Goal: Information Seeking & Learning: Learn about a topic

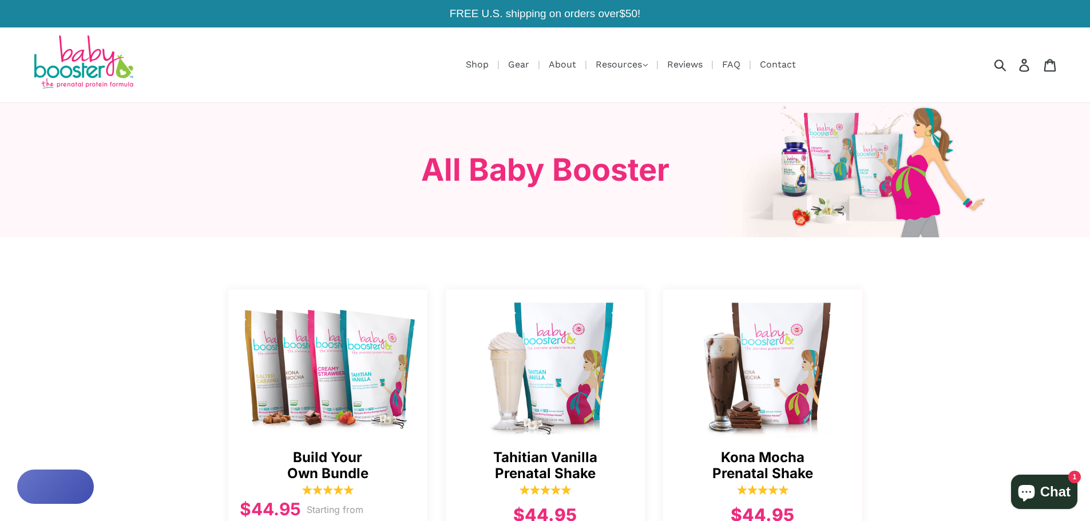
click at [80, 71] on img at bounding box center [82, 63] width 103 height 56
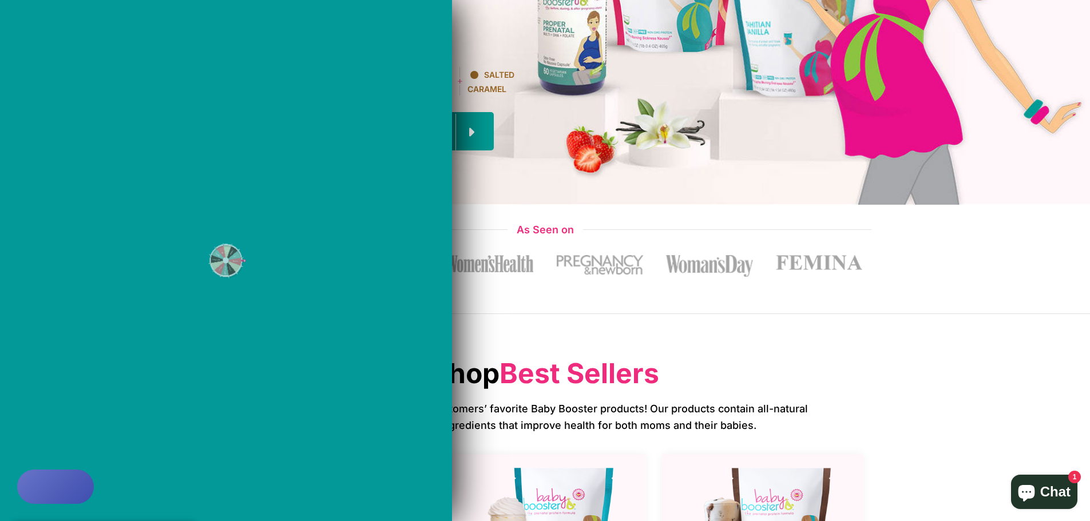
scroll to position [572, 0]
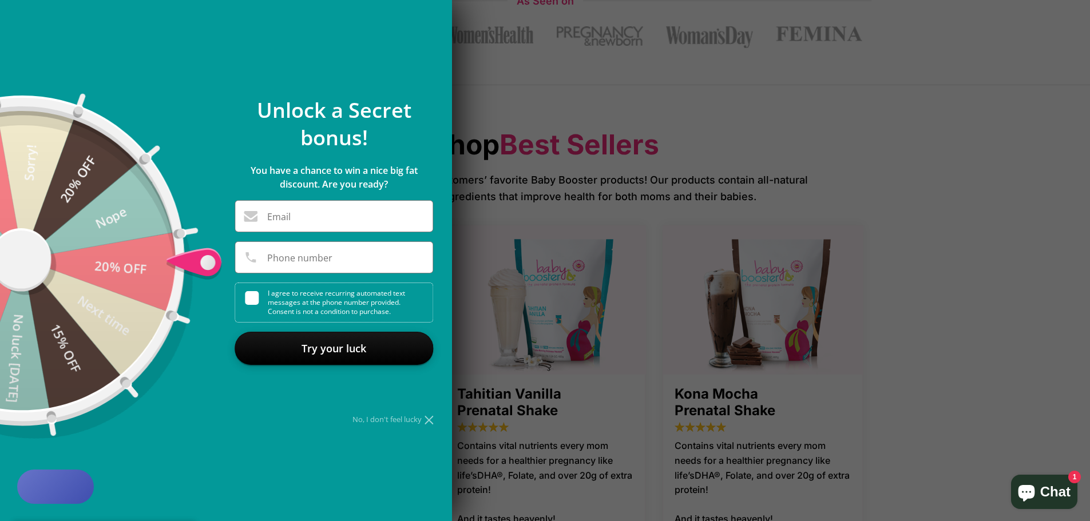
click at [423, 420] on div "No, I don't feel lucky" at bounding box center [334, 419] width 199 height 7
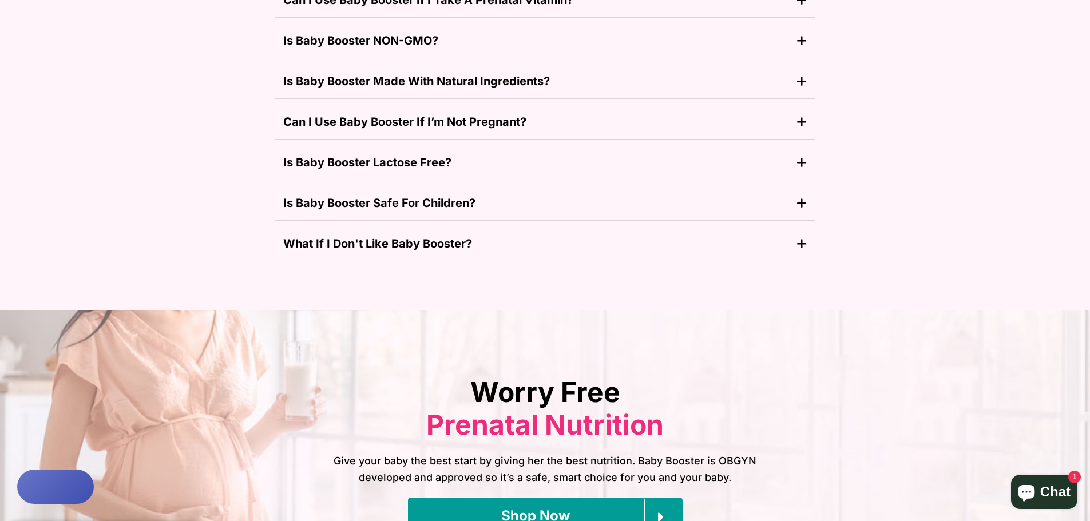
scroll to position [4922, 0]
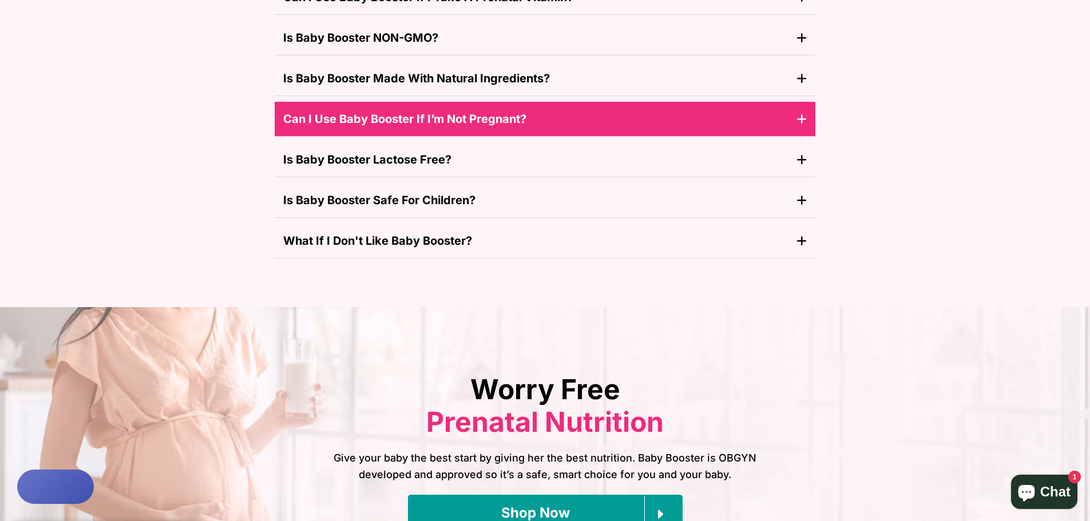
click at [787, 106] on button "Can I use baby booster if I’m not pregnant?" at bounding box center [545, 119] width 541 height 35
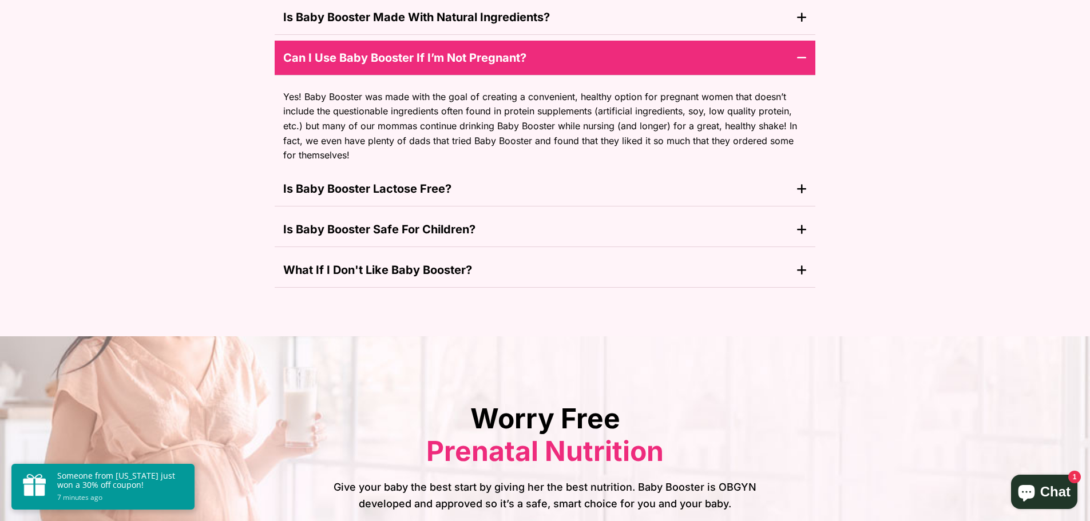
click at [802, 53] on icon "button" at bounding box center [802, 57] width 10 height 11
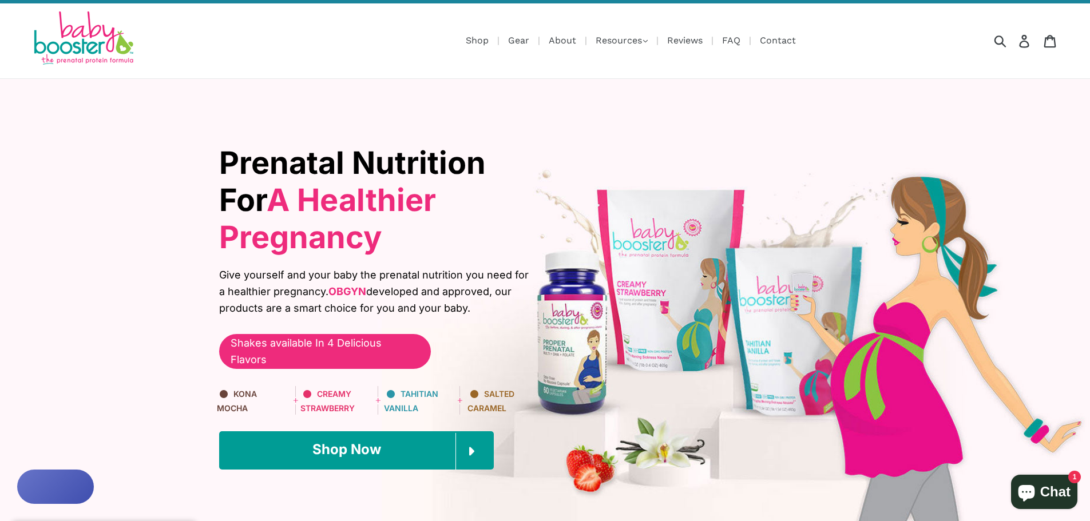
scroll to position [0, 0]
